Goal: Task Accomplishment & Management: Use online tool/utility

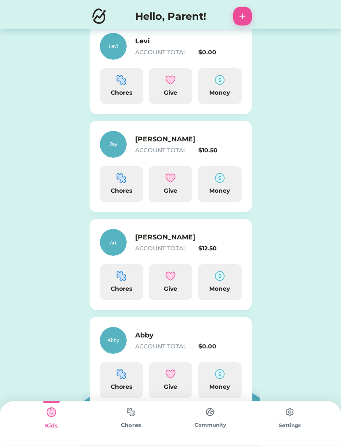
scroll to position [239, 0]
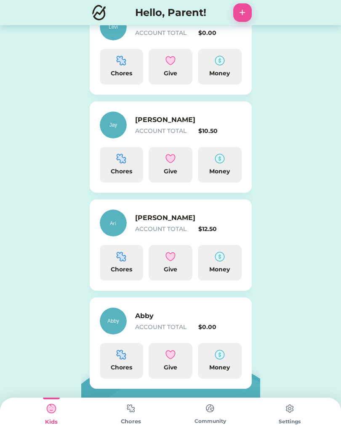
click at [120, 261] on img at bounding box center [121, 260] width 10 height 10
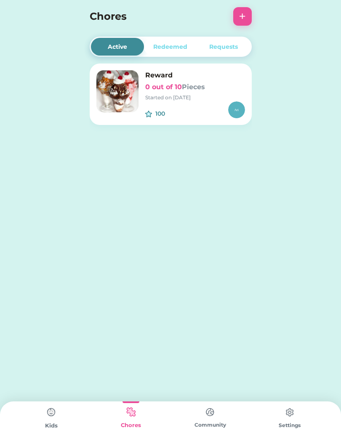
click at [186, 93] on div "Reward 0 out of 10 Pieces Started on 8/20/25" at bounding box center [195, 85] width 100 height 31
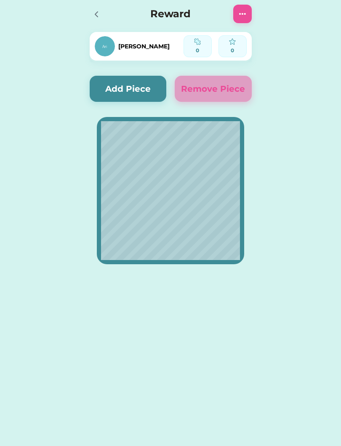
click at [143, 83] on button "Add Piece" at bounding box center [128, 89] width 77 height 26
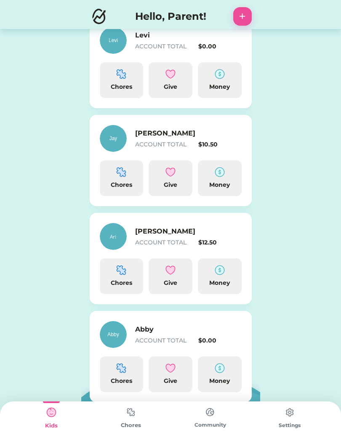
scroll to position [243, 0]
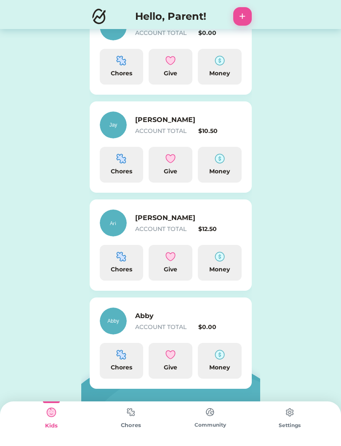
click at [123, 163] on img at bounding box center [121, 159] width 10 height 10
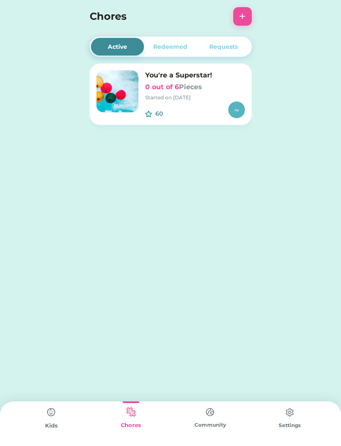
click at [242, 19] on button "+" at bounding box center [242, 16] width 19 height 19
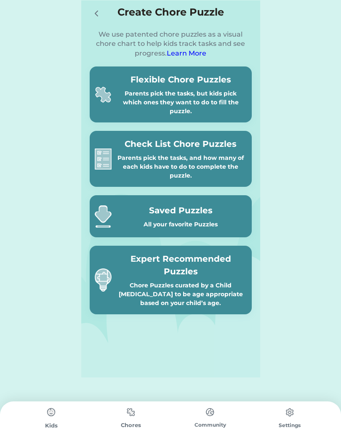
click at [192, 99] on div "Parents pick the tasks, but kids pick which ones they want to do to fill the pu…" at bounding box center [181, 102] width 132 height 27
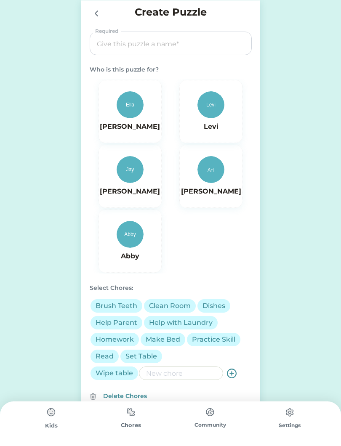
click at [131, 168] on img at bounding box center [130, 169] width 27 height 27
click at [196, 48] on input "input" at bounding box center [171, 44] width 156 height 24
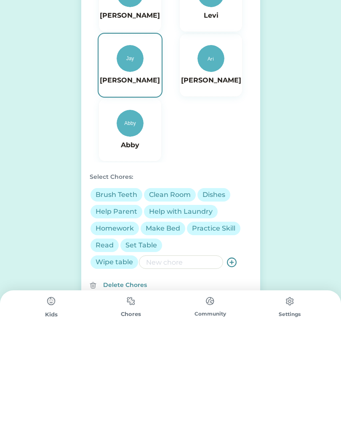
type input "5 year old"
click at [133, 392] on div "Delete Chores" at bounding box center [177, 396] width 149 height 9
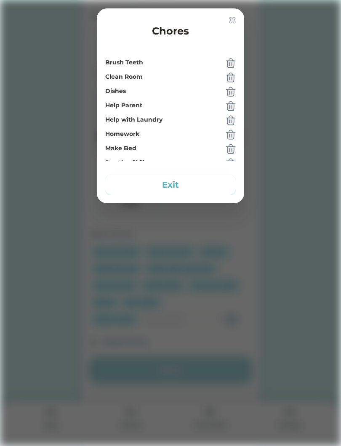
click at [234, 21] on img at bounding box center [232, 20] width 7 height 7
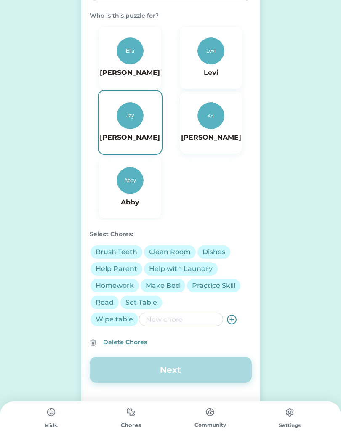
click at [185, 376] on button "Next" at bounding box center [171, 370] width 162 height 26
click at [118, 256] on div "Brush Teeth" at bounding box center [117, 252] width 42 height 10
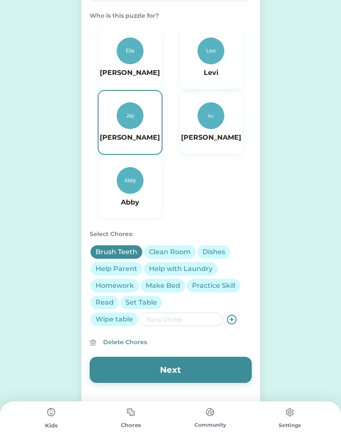
click at [174, 253] on div "Clean Room" at bounding box center [170, 252] width 42 height 10
click at [121, 269] on div "Help Parent" at bounding box center [117, 269] width 42 height 10
click at [165, 290] on div "Make Bed" at bounding box center [163, 286] width 35 height 10
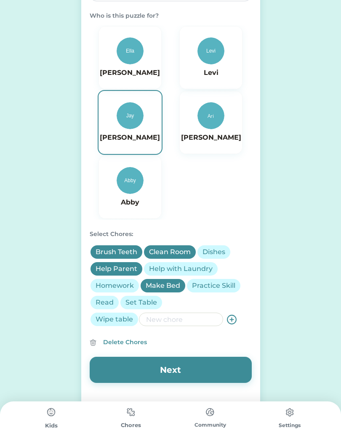
click at [223, 287] on div "Practice Skill" at bounding box center [213, 286] width 43 height 10
click at [166, 323] on input "input" at bounding box center [181, 319] width 84 height 13
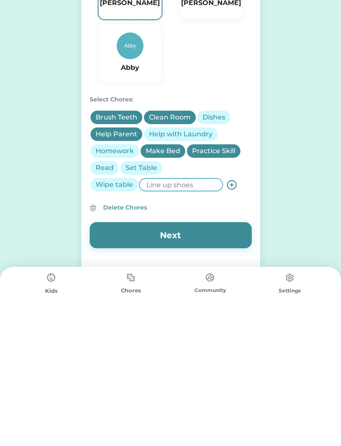
type input "Line up shoes"
click at [204, 357] on button "Next" at bounding box center [171, 370] width 162 height 26
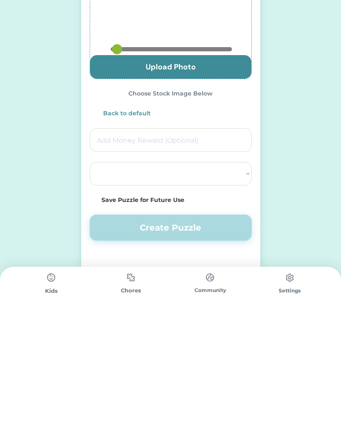
type input "0.825"
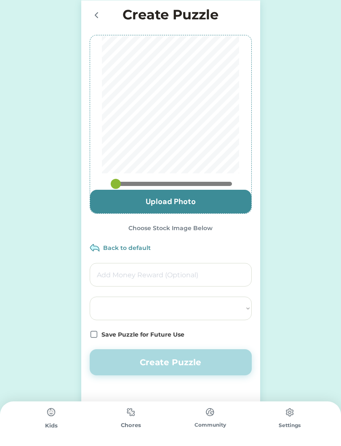
select select ""PLACEHOLDER_1427118222253""
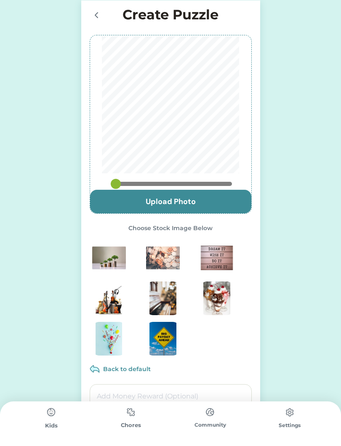
click at [95, 19] on icon at bounding box center [96, 15] width 10 height 10
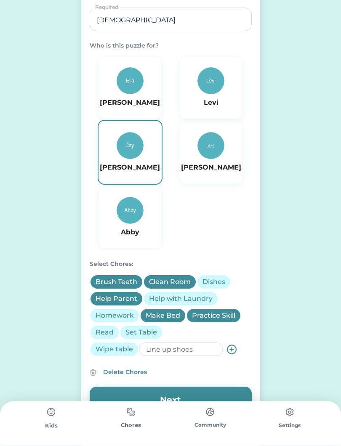
scroll to position [38, 0]
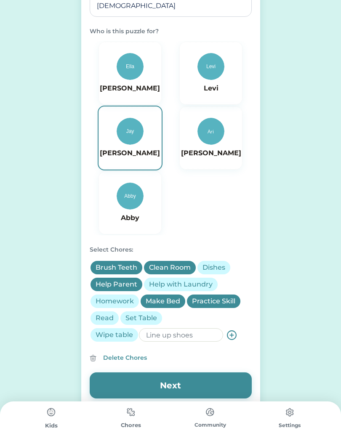
click at [230, 338] on icon at bounding box center [231, 335] width 11 height 11
click at [232, 336] on icon at bounding box center [231, 335] width 11 height 11
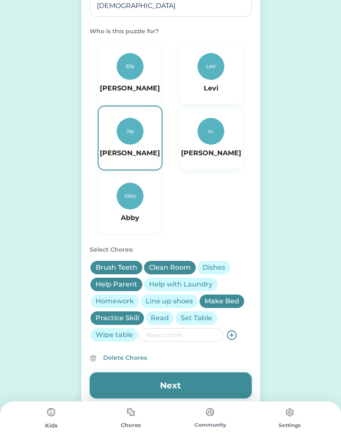
click at [184, 339] on input "input" at bounding box center [181, 334] width 84 height 13
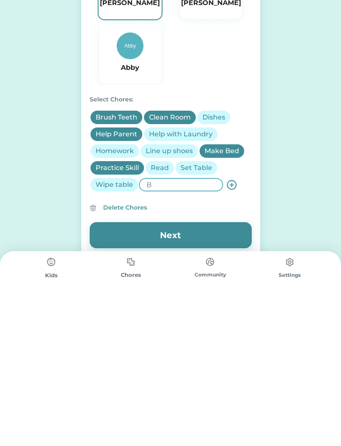
scroll to position [54, 0]
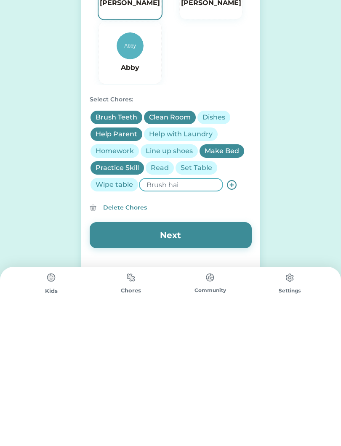
type input "Brush hair"
click at [221, 357] on button "Next" at bounding box center [171, 370] width 162 height 26
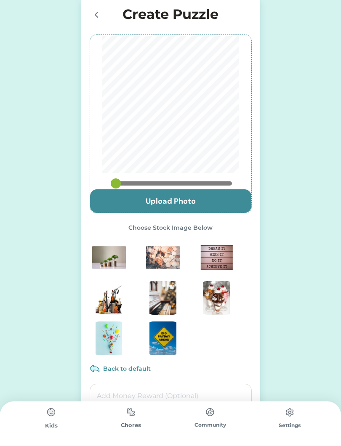
scroll to position [0, 0]
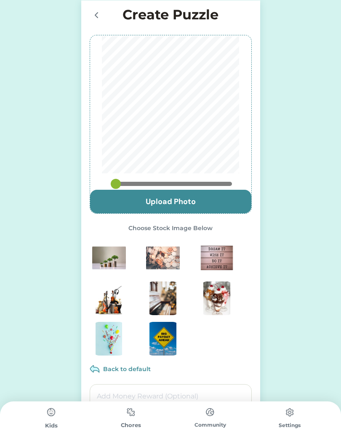
click at [113, 345] on img at bounding box center [109, 339] width 34 height 34
type input "0.3056"
click at [223, 203] on input "file" at bounding box center [170, 202] width 161 height 24
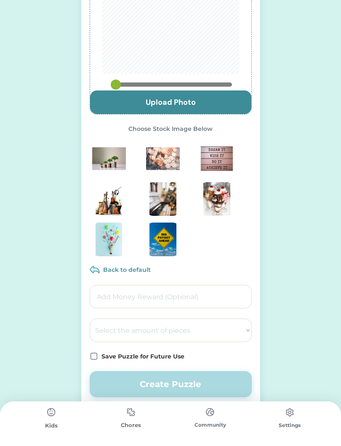
scroll to position [114, 0]
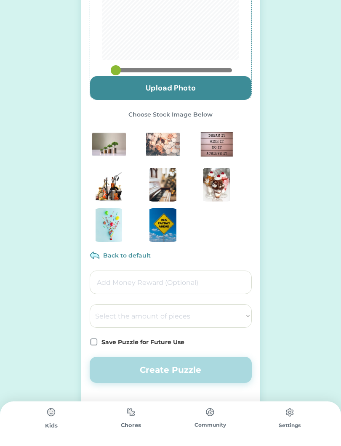
click at [223, 314] on select "Select the amount of pieces 4 6 8 9 10 12 14 15 16 18 20 21 24 25 28 30 32 35 3…" at bounding box center [171, 316] width 162 height 24
select select ""1348695171700984260__LOOKUP__1686212359594x740163952726753400""
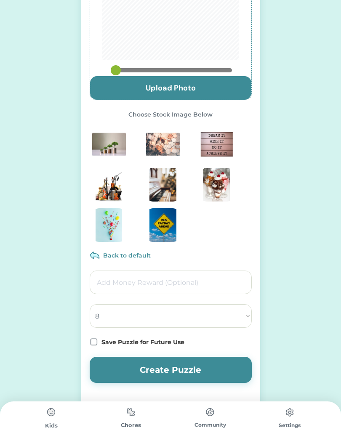
click at [200, 374] on button "Create Puzzle" at bounding box center [171, 370] width 162 height 26
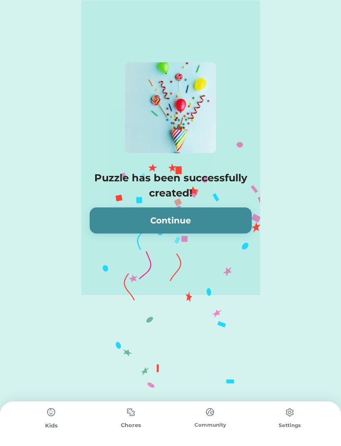
click at [216, 221] on button "Continue" at bounding box center [171, 220] width 162 height 26
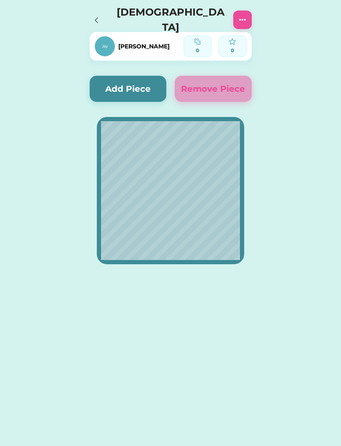
click at [167, 48] on div "Jay" at bounding box center [139, 46] width 89 height 22
click at [143, 39] on div "Jay" at bounding box center [139, 46] width 89 height 22
click at [142, 94] on button "Add Piece" at bounding box center [128, 89] width 77 height 26
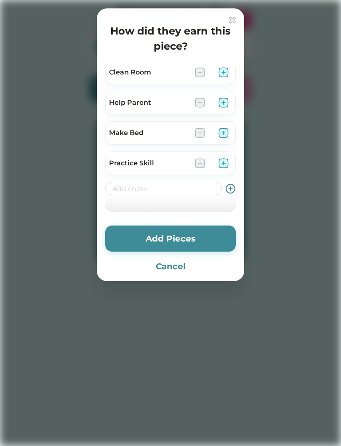
click at [230, 189] on use at bounding box center [230, 188] width 9 height 9
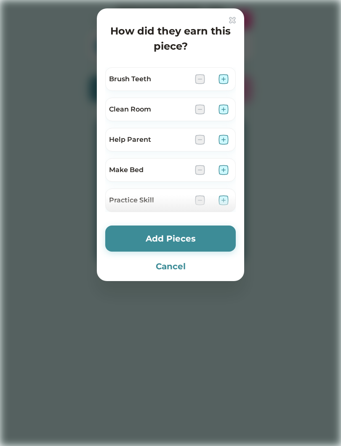
click at [158, 80] on div "Brush Teeth" at bounding box center [148, 79] width 79 height 10
click at [197, 77] on img at bounding box center [200, 79] width 10 height 10
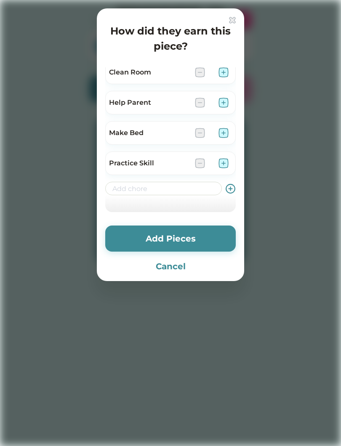
scroll to position [37, 0]
click at [160, 188] on input "input" at bounding box center [163, 188] width 117 height 13
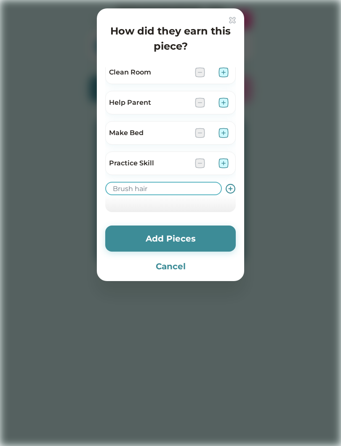
type input "Brush hair"
click at [191, 242] on button "Add Pieces" at bounding box center [170, 239] width 130 height 26
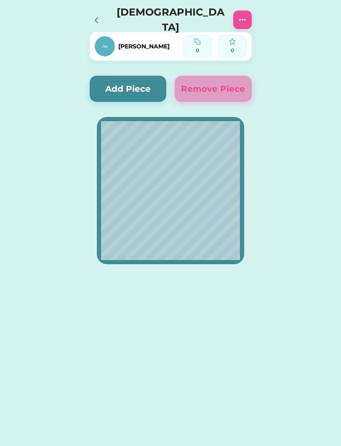
click at [124, 98] on button "Add Piece" at bounding box center [128, 89] width 77 height 26
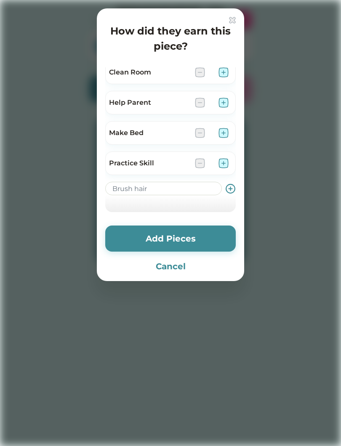
click at [235, 186] on icon at bounding box center [230, 189] width 11 height 11
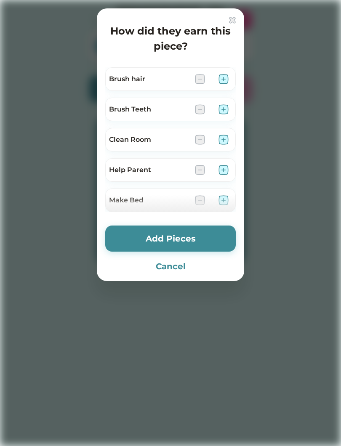
scroll to position [0, 0]
click at [222, 72] on div "Brush hair" at bounding box center [170, 79] width 130 height 24
click at [218, 77] on img at bounding box center [223, 79] width 10 height 10
click at [222, 107] on img at bounding box center [223, 109] width 10 height 10
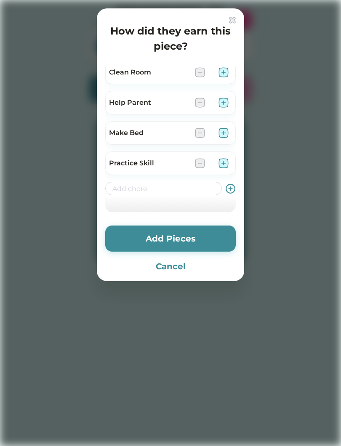
scroll to position [67, 0]
click at [218, 237] on button "Add Pieces" at bounding box center [170, 239] width 130 height 26
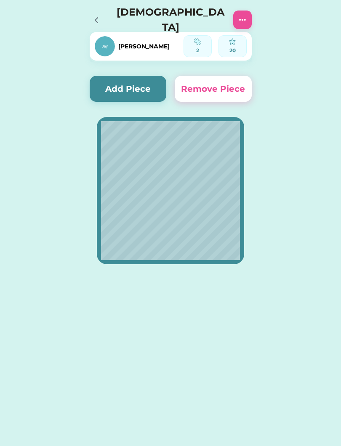
click at [139, 90] on button "Add Piece" at bounding box center [128, 89] width 77 height 26
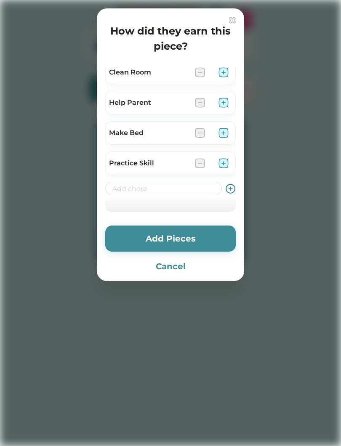
click at [220, 129] on img at bounding box center [223, 133] width 10 height 10
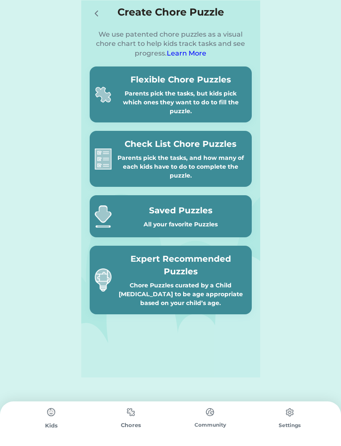
click at [40, 424] on div "Kids" at bounding box center [52, 426] width 80 height 8
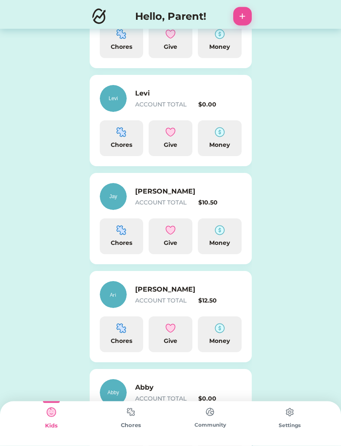
scroll to position [197, 0]
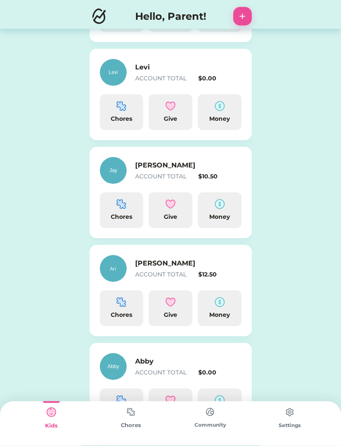
click at [121, 214] on div "Chores" at bounding box center [121, 217] width 37 height 9
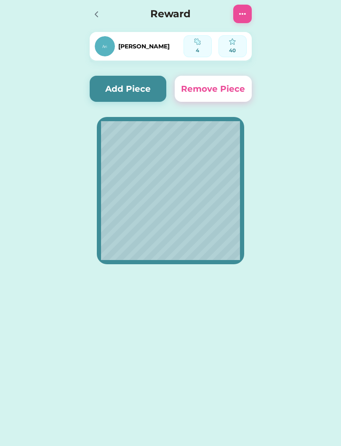
click at [132, 81] on button "Add Piece" at bounding box center [128, 89] width 77 height 26
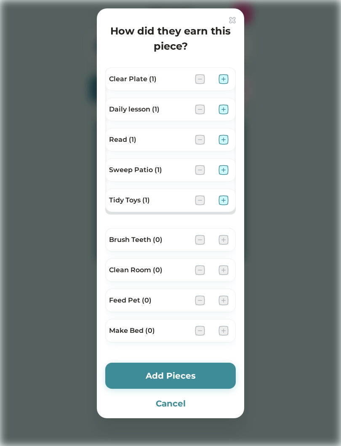
click at [229, 73] on div "Clear Plate (1)" at bounding box center [170, 79] width 130 height 24
click at [228, 69] on div "Clear Plate (1)" at bounding box center [170, 79] width 130 height 24
click at [211, 80] on div at bounding box center [212, 79] width 34 height 10
click at [219, 82] on img at bounding box center [223, 79] width 10 height 10
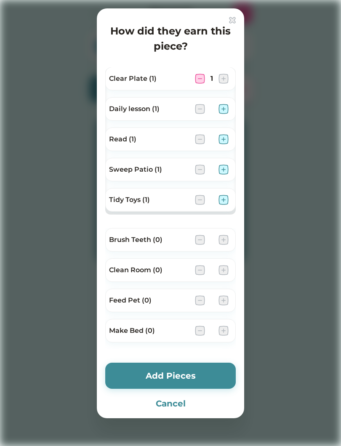
click at [192, 375] on button "Add Pieces" at bounding box center [170, 376] width 130 height 26
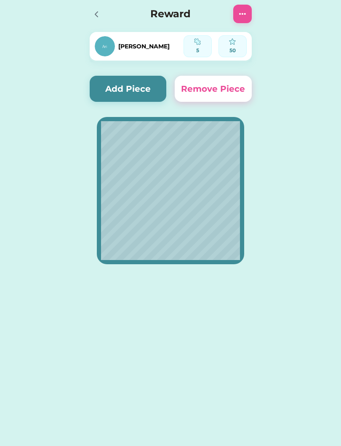
click at [145, 92] on button "Add Piece" at bounding box center [128, 89] width 77 height 26
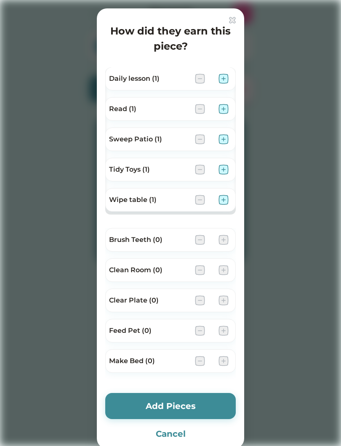
click at [175, 438] on button "Cancel" at bounding box center [170, 434] width 130 height 13
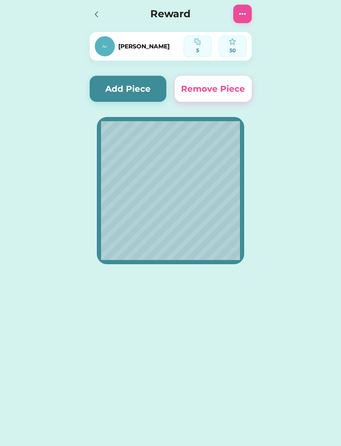
click at [95, 10] on icon at bounding box center [96, 14] width 10 height 10
